Goal: Task Accomplishment & Management: Use online tool/utility

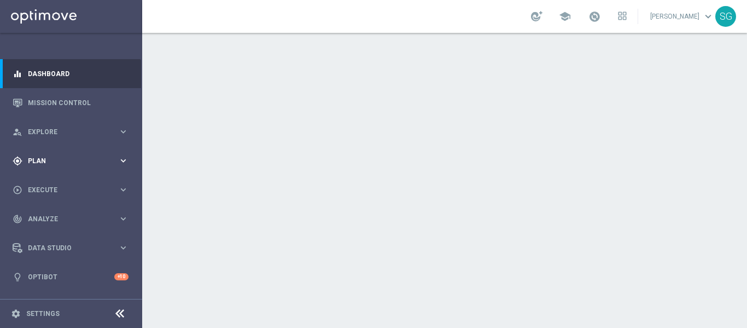
click at [67, 158] on span "Plan" at bounding box center [73, 161] width 90 height 7
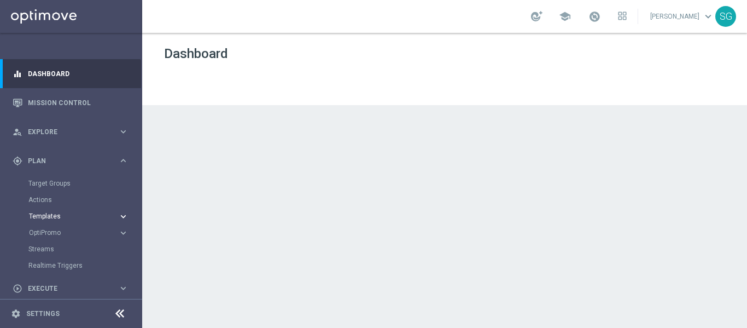
click at [53, 215] on span "Templates" at bounding box center [68, 216] width 78 height 7
click at [49, 228] on link "Optimail" at bounding box center [74, 232] width 80 height 9
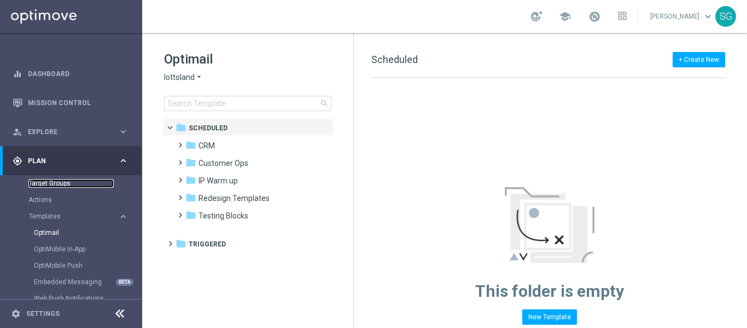
click at [53, 186] on link "Target Groups" at bounding box center [70, 183] width 85 height 9
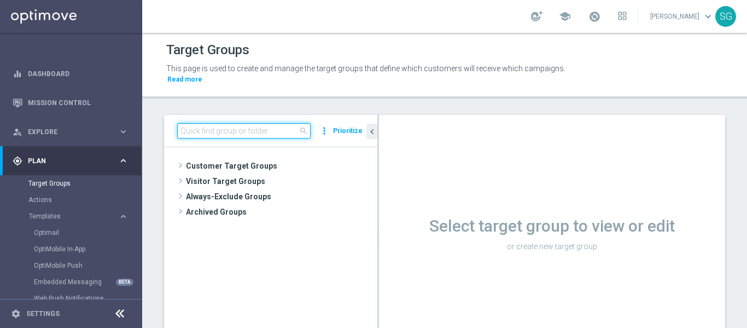
click at [251, 127] on input at bounding box center [244, 130] width 134 height 15
paste input "BR_SOL__DEPOSITORS__ALL_EMA_TAC_GM"
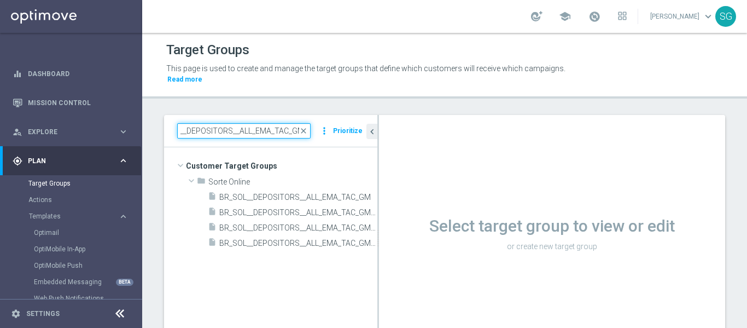
type input "BR_SOL__DEPOSITORS__ALL_EMA_TAC_GM"
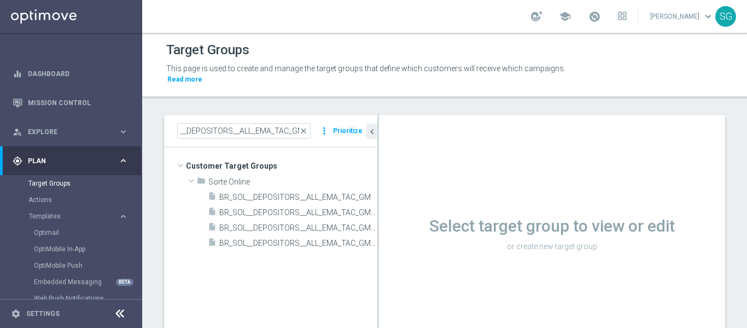
click at [117, 311] on icon at bounding box center [119, 313] width 13 height 13
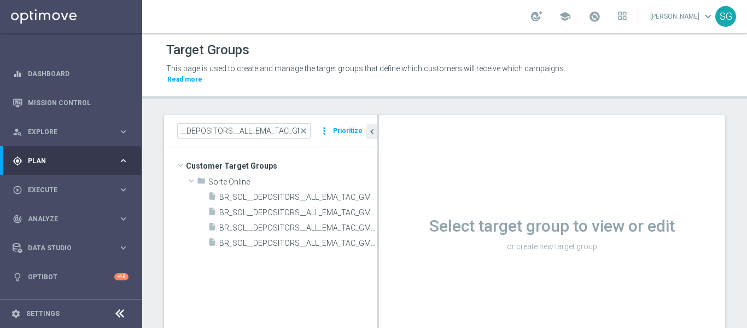
scroll to position [0, 0]
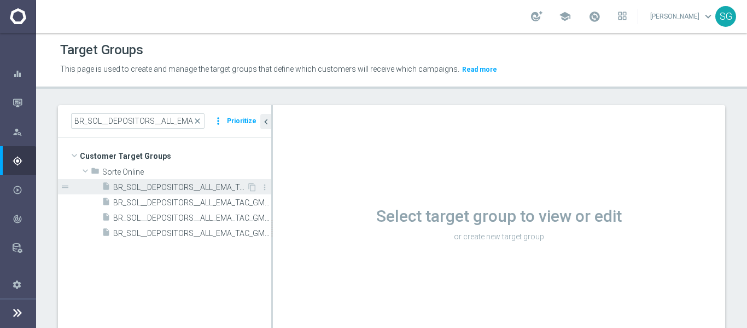
click at [212, 182] on div "insert_drive_file BR_SOL__DEPOSITORS__ALL_EMA_TAC_GM" at bounding box center [174, 186] width 145 height 15
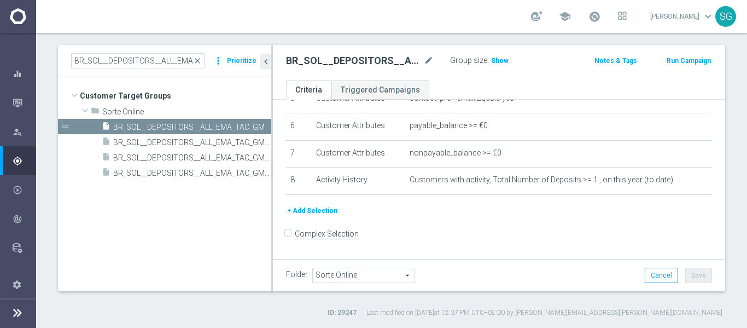
scroll to position [160, 0]
click at [265, 65] on icon "chevron_left" at bounding box center [266, 61] width 10 height 10
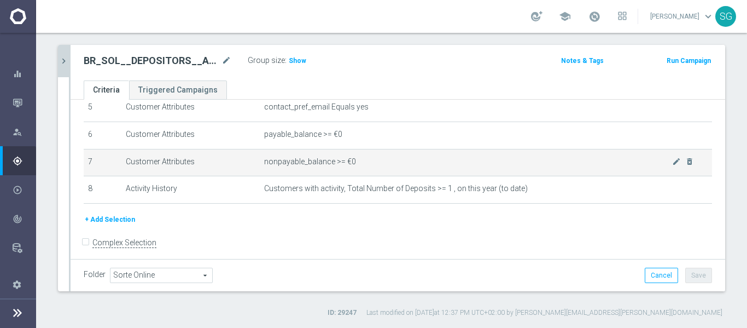
scroll to position [152, 0]
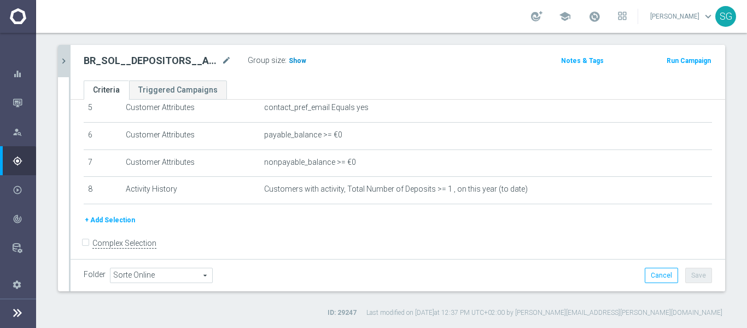
click at [294, 64] on span "Show" at bounding box center [298, 61] width 18 height 8
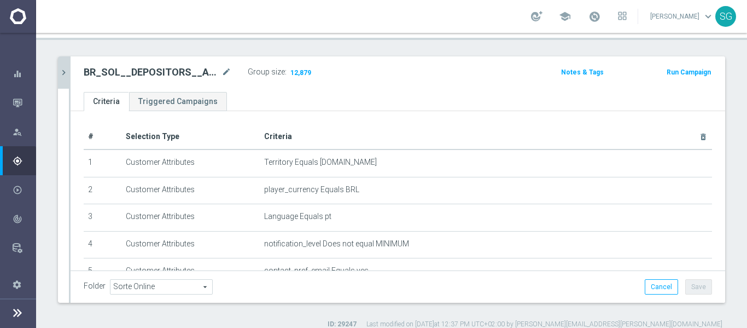
scroll to position [60, 0]
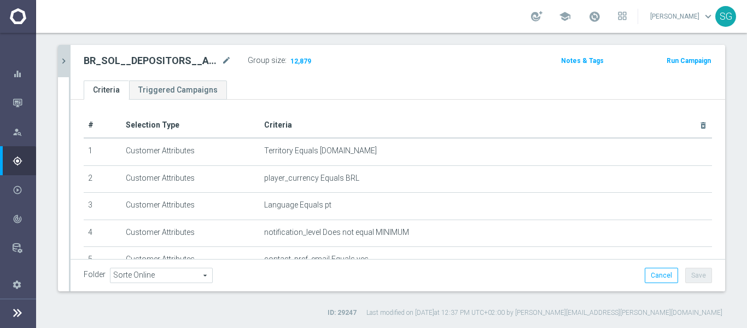
click at [442, 56] on div "BR_SOL__DEPOSITORS__ALL_EMA_TAC_GM mode_edit Group size : 12,879" at bounding box center [291, 60] width 430 height 15
click at [65, 64] on icon "chevron_right" at bounding box center [64, 61] width 10 height 10
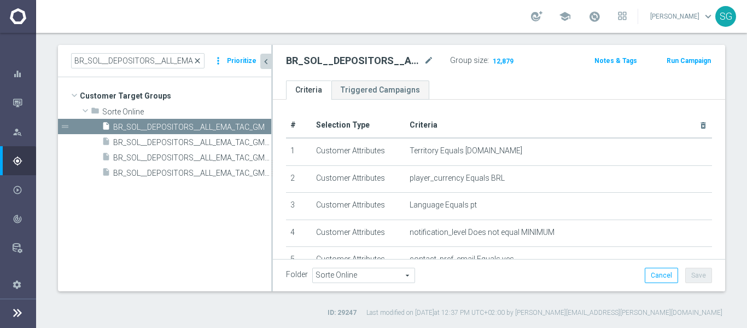
click at [196, 60] on span "close" at bounding box center [197, 60] width 9 height 9
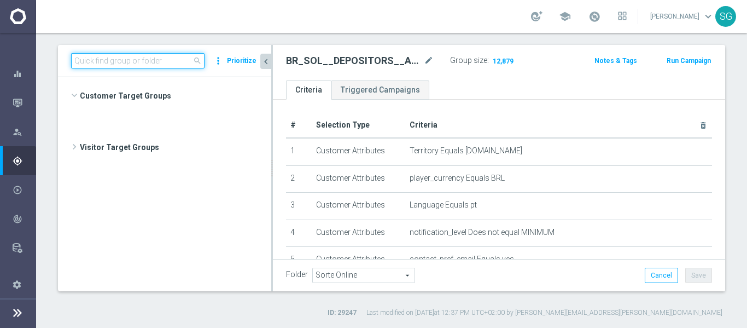
scroll to position [605, 0]
paste input "pt_BR_SL_TGT_ALL_EM_TAC__GEN_STAKED"
click at [171, 61] on input at bounding box center [138, 60] width 134 height 15
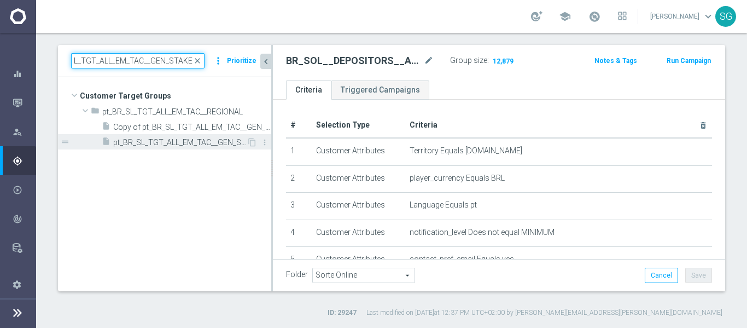
type input "pt_BR_SL_TGT_ALL_EM_TAC__GEN_STAKED"
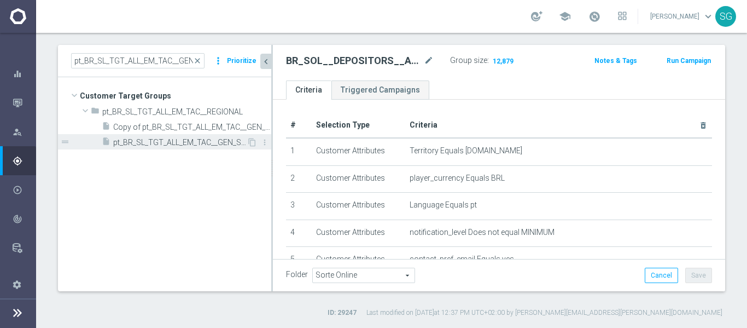
click at [182, 140] on span "pt_BR_SL_TGT_ALL_EM_TAC__GEN_STAKED" at bounding box center [180, 142] width 134 height 9
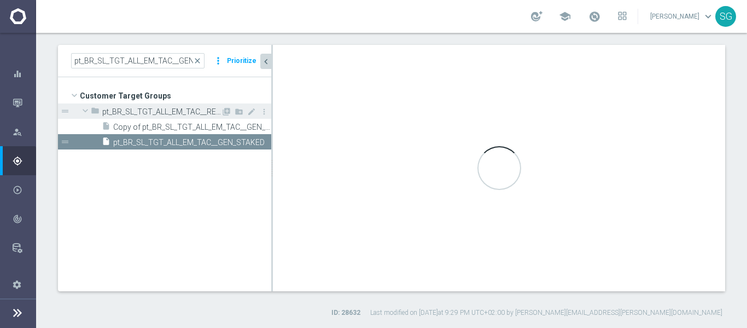
type input "pt_BR_SL_TGT_ALL_EM_TAC__REGIONAL"
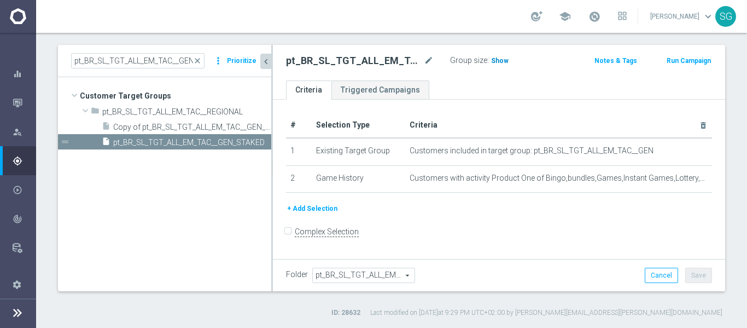
click at [494, 64] on span "Show" at bounding box center [500, 61] width 18 height 8
click at [269, 62] on icon "chevron_left" at bounding box center [266, 61] width 10 height 10
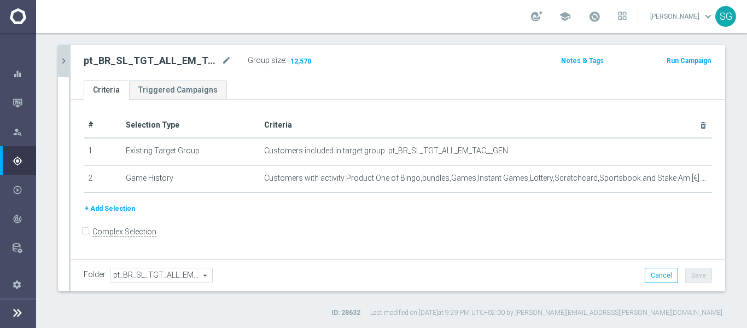
click at [63, 59] on icon "chevron_right" at bounding box center [64, 61] width 10 height 10
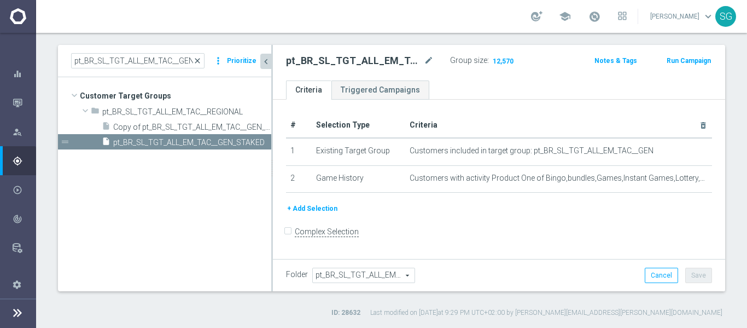
click at [200, 59] on span "close" at bounding box center [197, 60] width 9 height 9
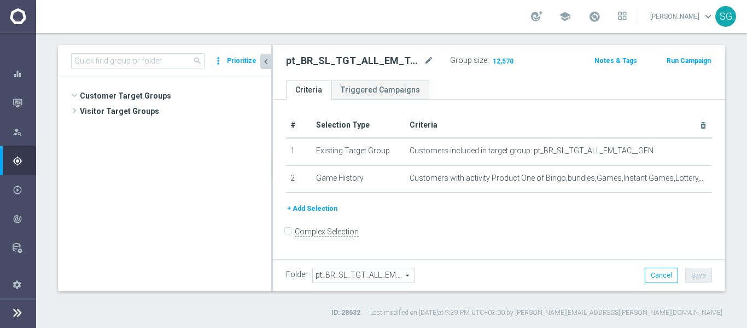
scroll to position [548, 0]
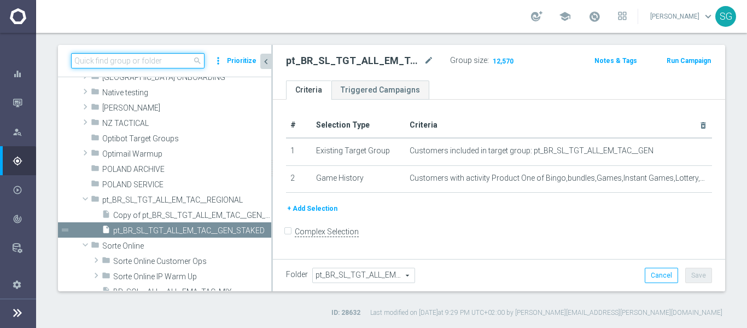
click at [158, 56] on input at bounding box center [138, 60] width 134 height 15
paste input "pt_BR_SL_TGT_ALL_EM_TAC__GEN_NOTSTAKED"
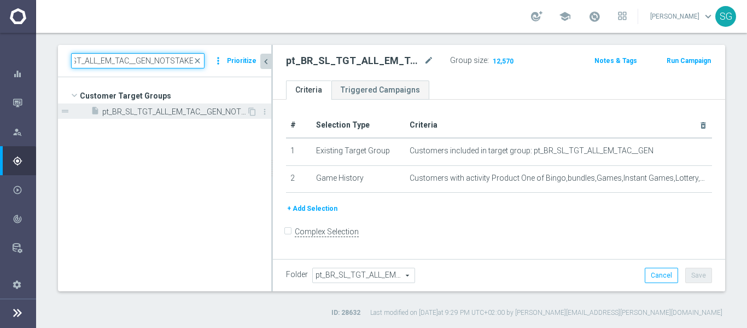
type input "pt_BR_SL_TGT_ALL_EM_TAC__GEN_NOTSTAKED"
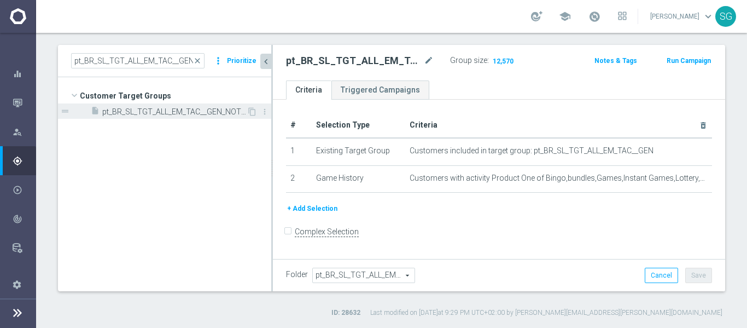
click at [192, 118] on div "insert_drive_file pt_BR_SL_TGT_ALL_EM_TAC__GEN_NOTSTAKED" at bounding box center [169, 110] width 156 height 15
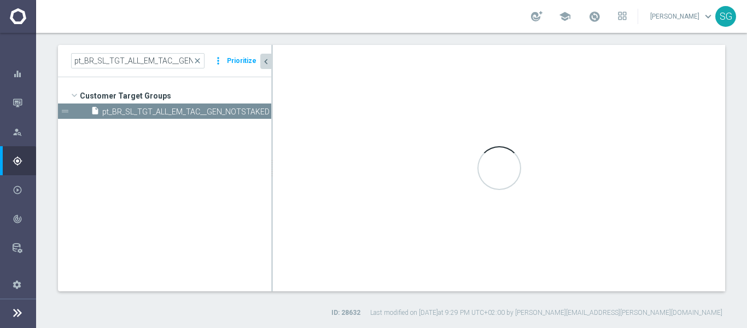
type input "Customer Target Groups"
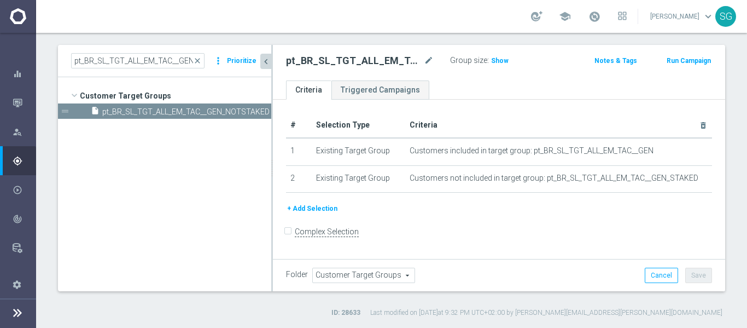
click at [260, 62] on button "chevron_left" at bounding box center [265, 61] width 11 height 15
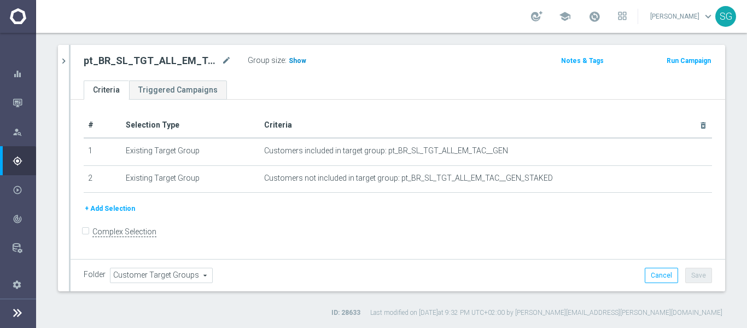
click at [298, 59] on span "Show" at bounding box center [298, 61] width 18 height 8
